Goal: Navigation & Orientation: Find specific page/section

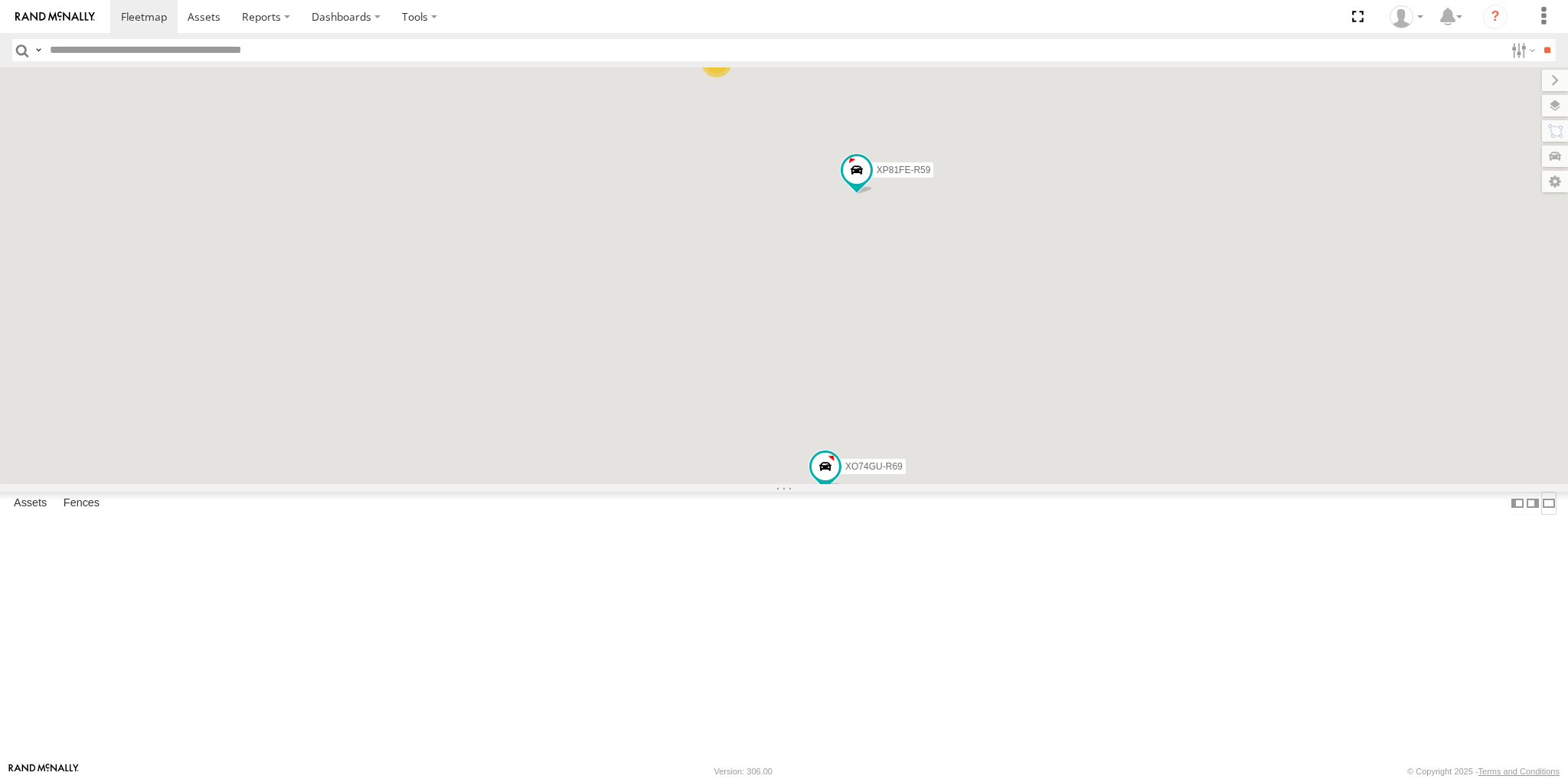
click at [1542, 514] on label at bounding box center [1549, 503] width 16 height 23
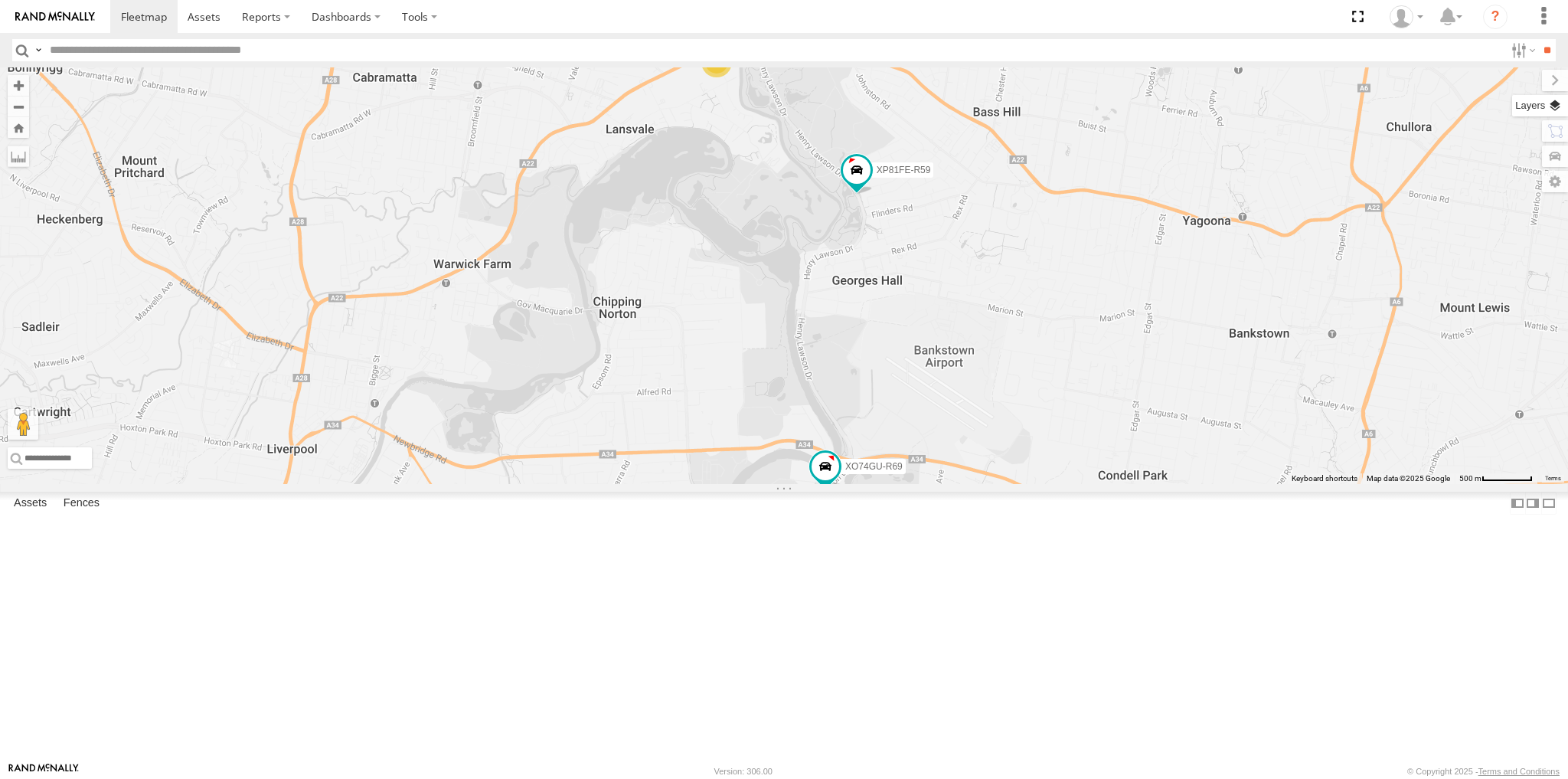
click at [1556, 107] on label at bounding box center [1540, 106] width 56 height 22
click at [0, 0] on span "Basemaps" at bounding box center [0, 0] width 0 height 0
click at [0, 0] on span "Satellite + Roadmap" at bounding box center [0, 0] width 0 height 0
click at [0, 0] on span "Overlays" at bounding box center [0, 0] width 0 height 0
click at [0, 0] on span "Traffic" at bounding box center [0, 0] width 0 height 0
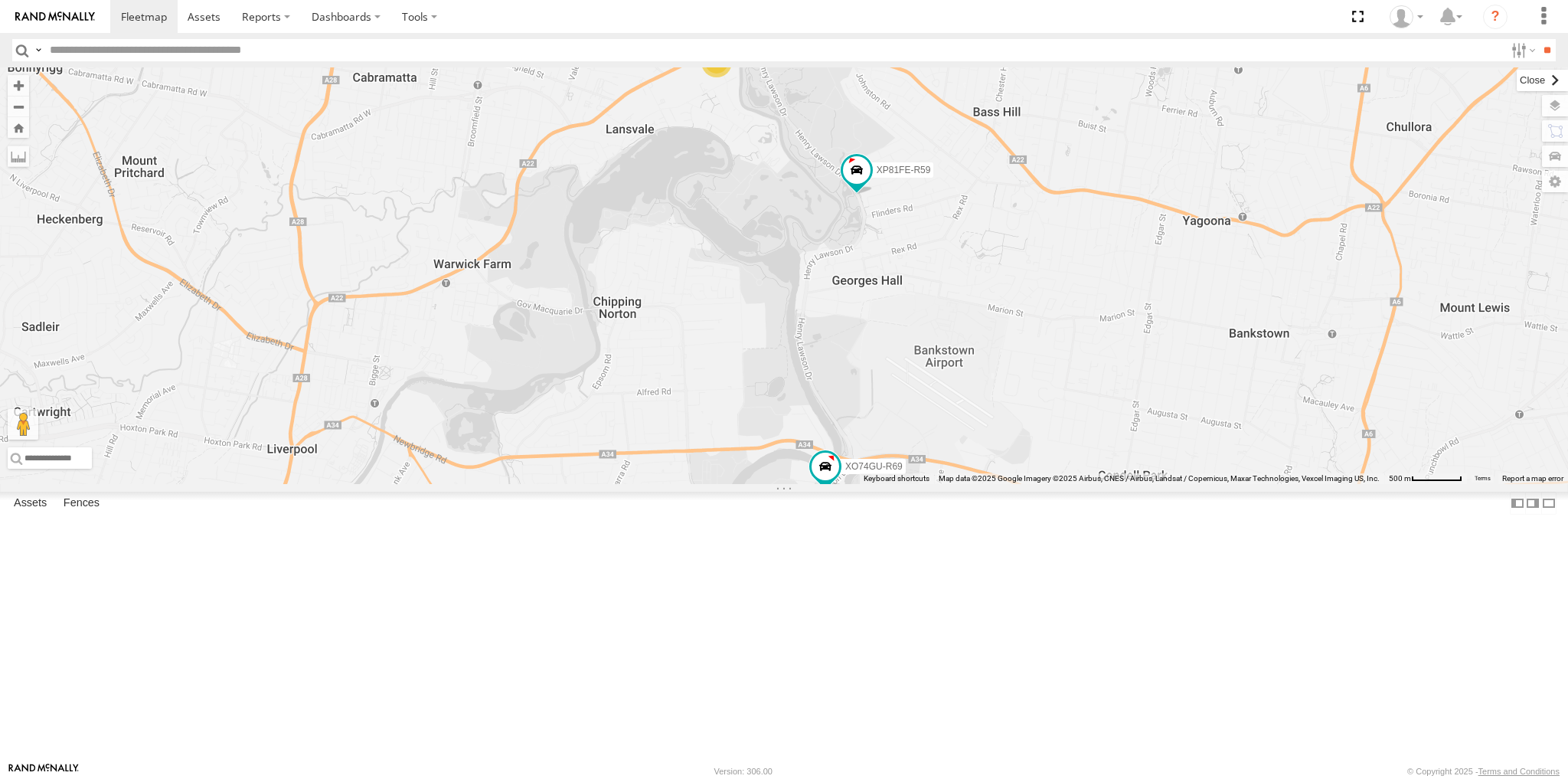
click at [1517, 86] on label at bounding box center [1542, 81] width 51 height 22
click at [1146, 484] on div "XP81FE-R59 XO74GU-R69 6" at bounding box center [784, 275] width 1568 height 417
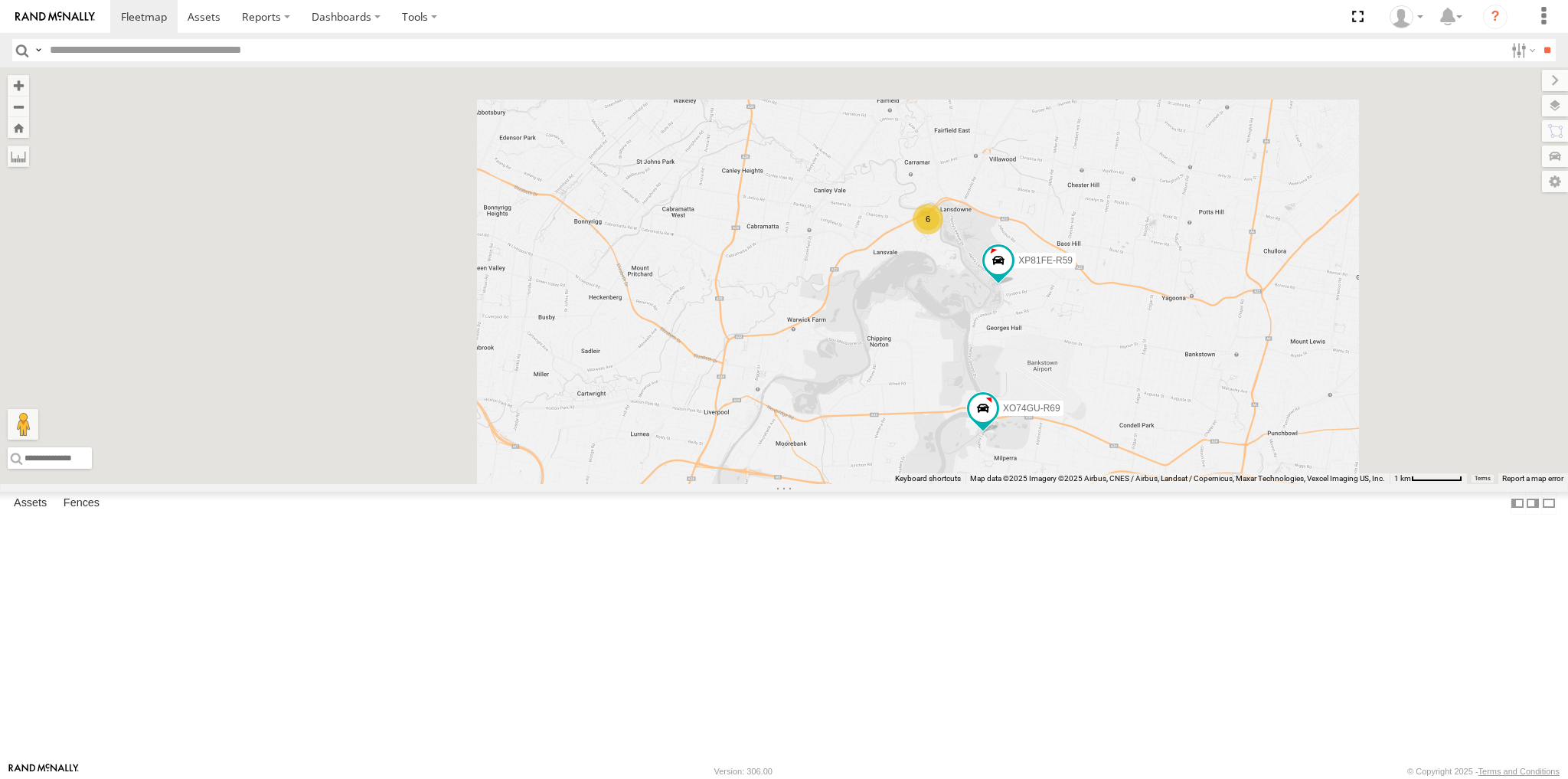
drag, startPoint x: 1182, startPoint y: 556, endPoint x: 1171, endPoint y: 550, distance: 12.5
click at [1178, 484] on div "XP81FE-R59 XO74GU-R69 6" at bounding box center [784, 275] width 1568 height 417
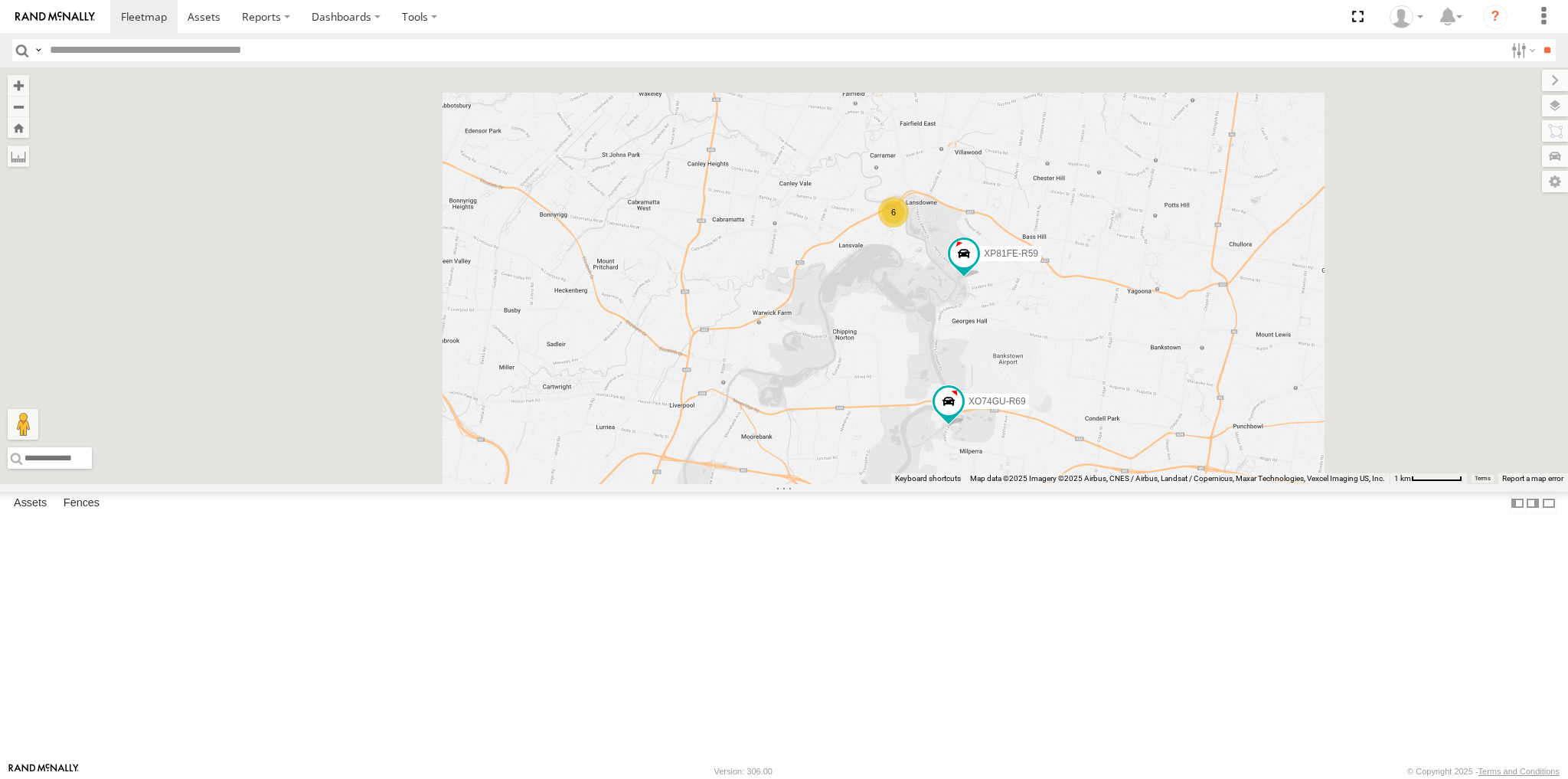
drag, startPoint x: 1185, startPoint y: 545, endPoint x: 1144, endPoint y: 549, distance: 41.2
click at [1149, 484] on div "XP81FE-R59 XO74GU-R69 6" at bounding box center [784, 275] width 1568 height 417
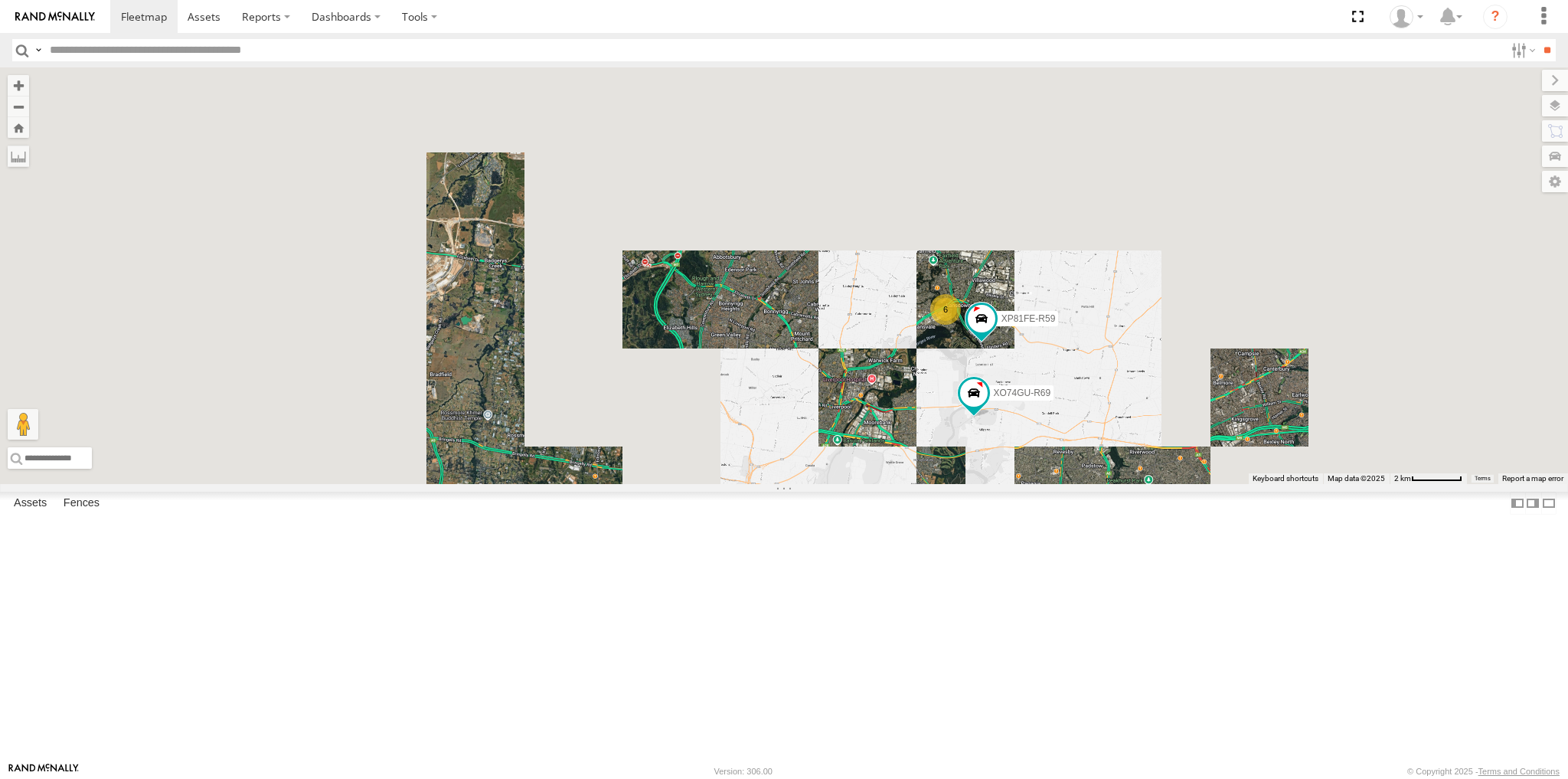
drag, startPoint x: 1186, startPoint y: 530, endPoint x: 1084, endPoint y: 532, distance: 102.0
click at [1084, 484] on div "XP81FE-R59 XO74GU-R69 6" at bounding box center [784, 275] width 1568 height 417
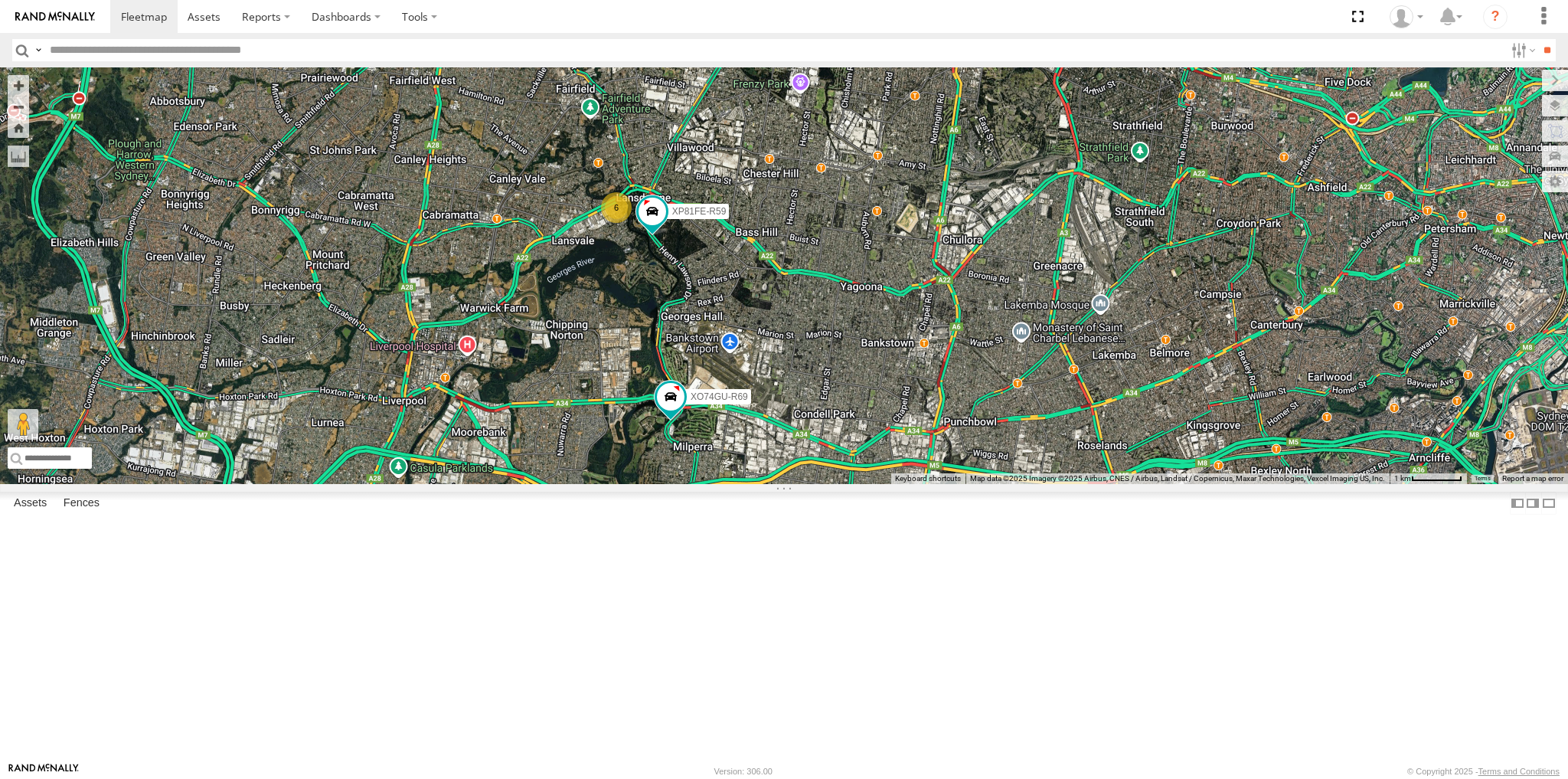
drag, startPoint x: 985, startPoint y: 582, endPoint x: 1002, endPoint y: 580, distance: 17.1
click at [1002, 484] on div "XP81FE-R59 XO74GU-R69 6" at bounding box center [784, 275] width 1568 height 417
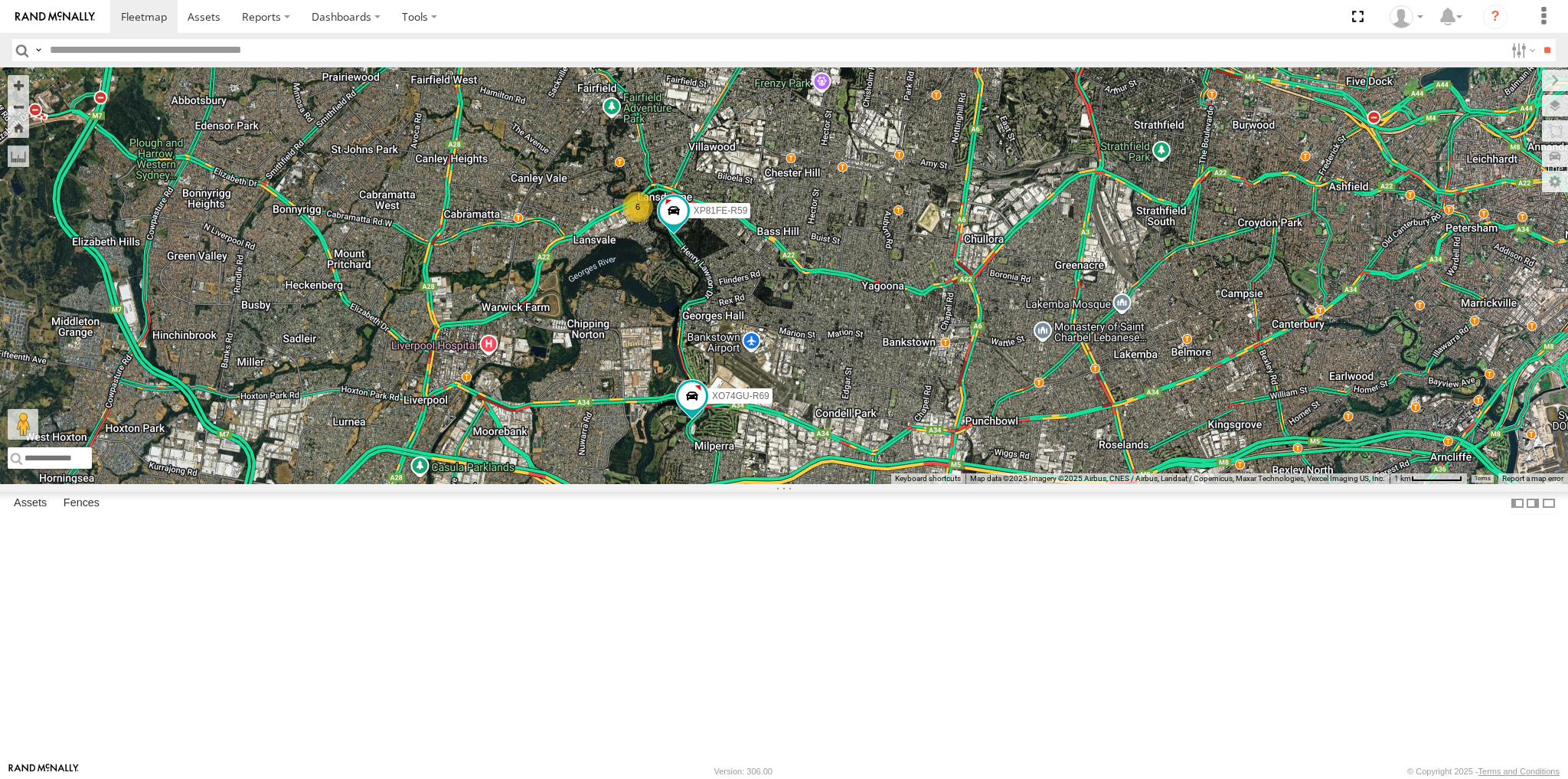
click at [1008, 484] on div "XP81FE-R59 XO74GU-R69 6" at bounding box center [784, 275] width 1568 height 417
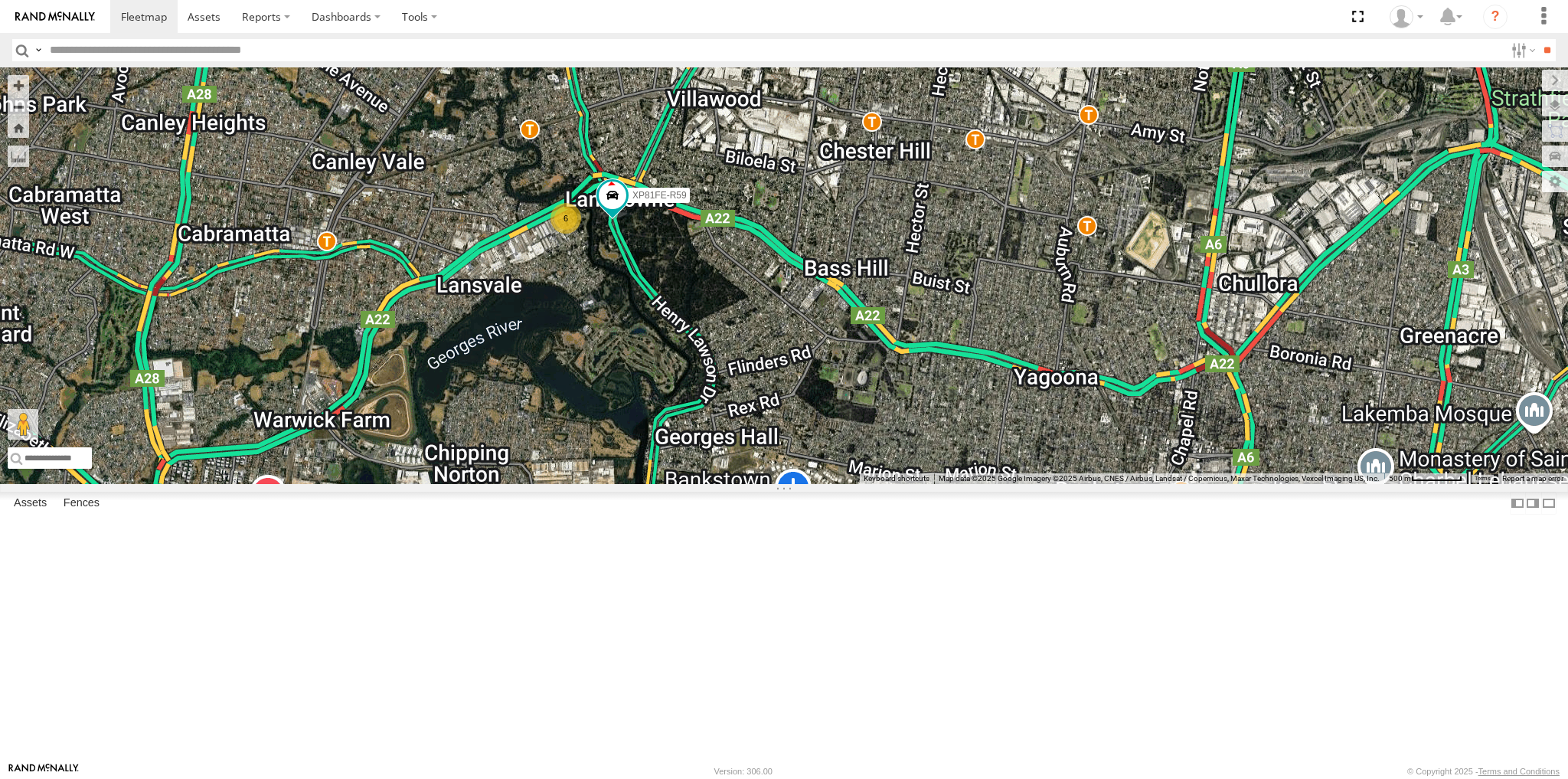
drag, startPoint x: 677, startPoint y: 389, endPoint x: 701, endPoint y: 389, distance: 24.0
click at [700, 389] on div "XP81FE-R59 XO74GU-R69 6" at bounding box center [784, 275] width 1568 height 417
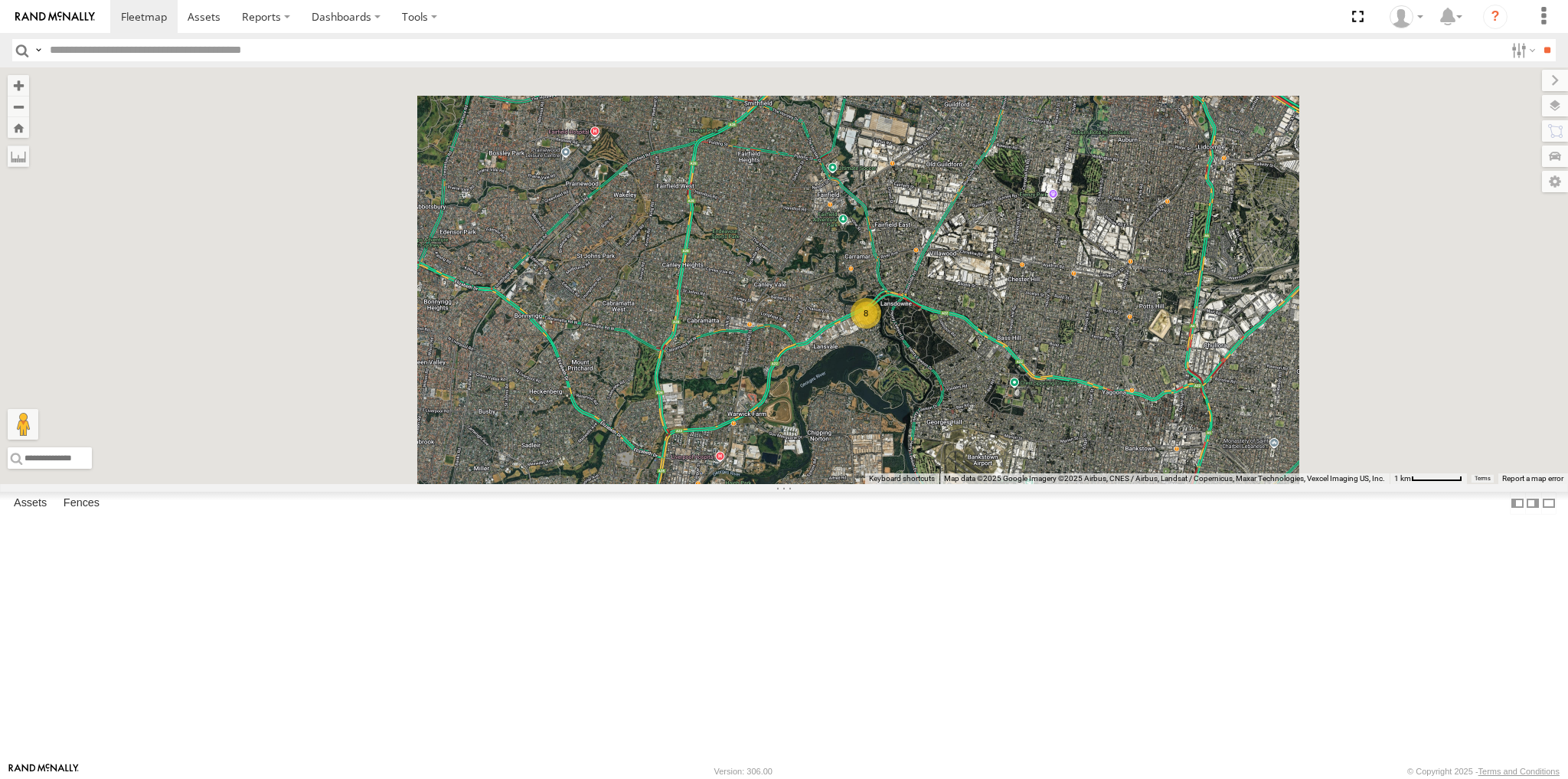
drag, startPoint x: 985, startPoint y: 527, endPoint x: 1093, endPoint y: 401, distance: 166.0
click at [985, 484] on div "8" at bounding box center [784, 275] width 1568 height 417
